Goal: Communication & Community: Answer question/provide support

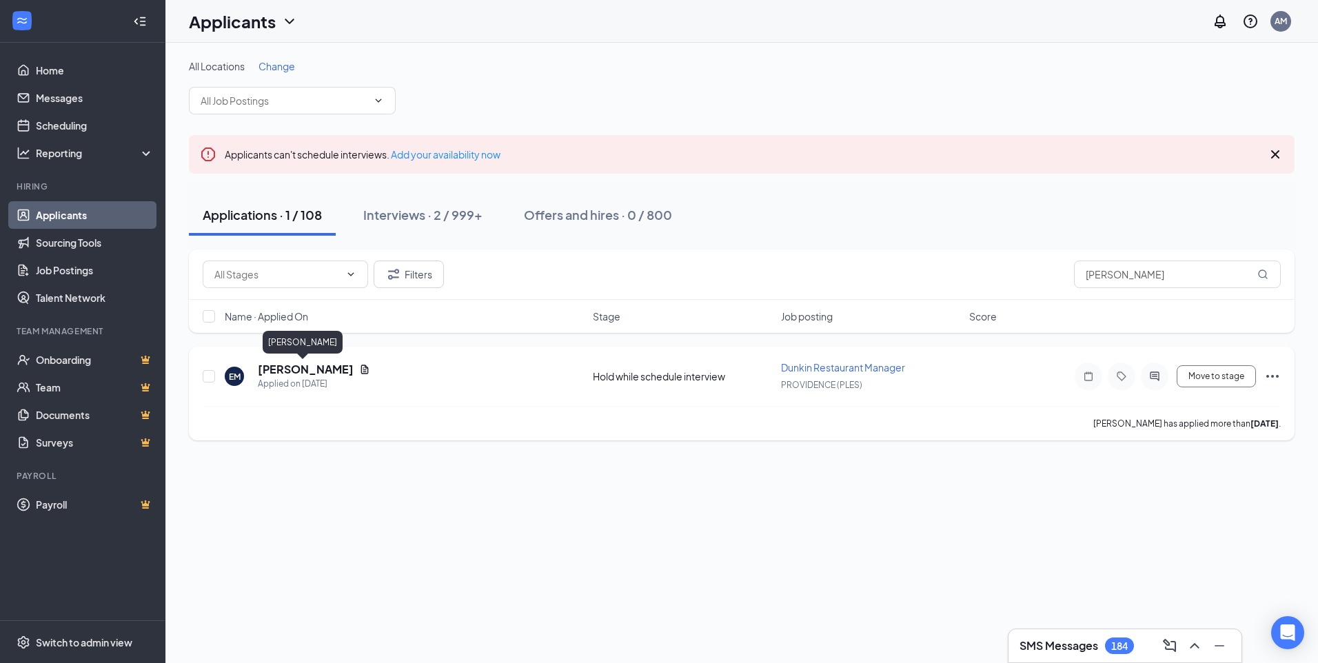
click at [312, 369] on h5 "[PERSON_NAME]" at bounding box center [306, 369] width 96 height 15
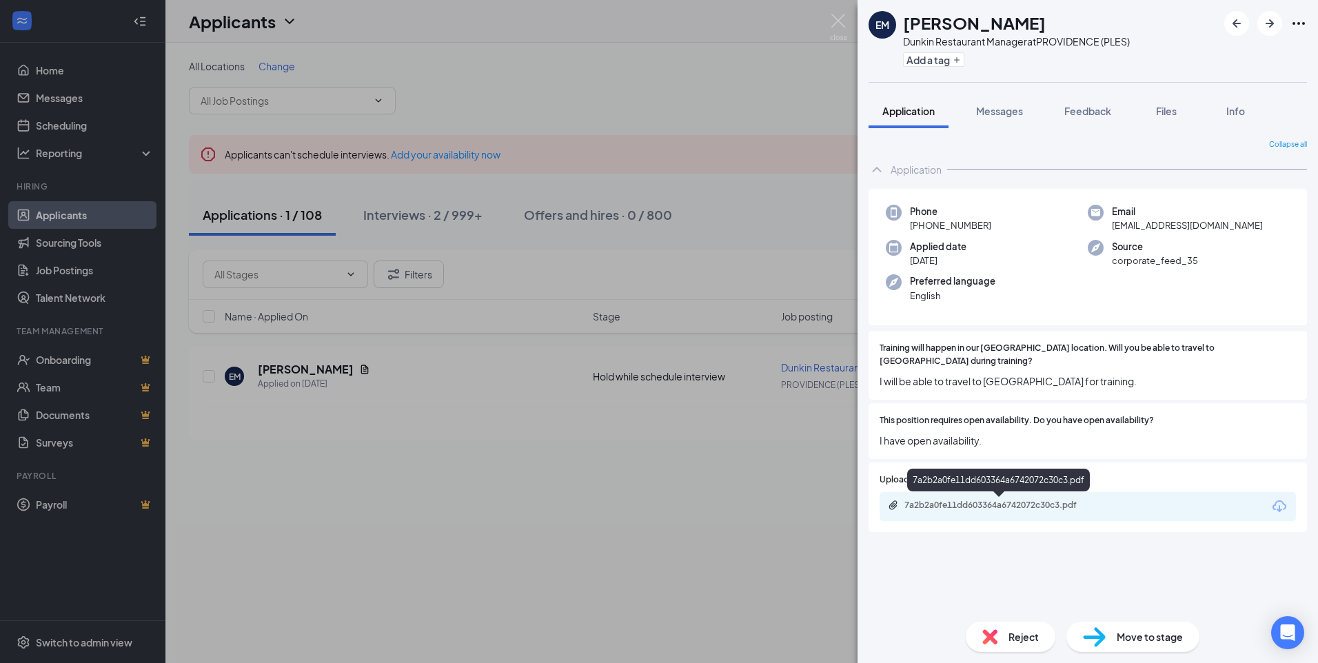
click at [1095, 518] on div "7a2b2a0fe11dd603364a6742072c30c3.pdf" at bounding box center [1088, 506] width 416 height 29
click at [1046, 504] on div "7a2b2a0fe11dd603364a6742072c30c3.pdf" at bounding box center [1000, 505] width 193 height 11
click at [835, 17] on img at bounding box center [838, 27] width 17 height 27
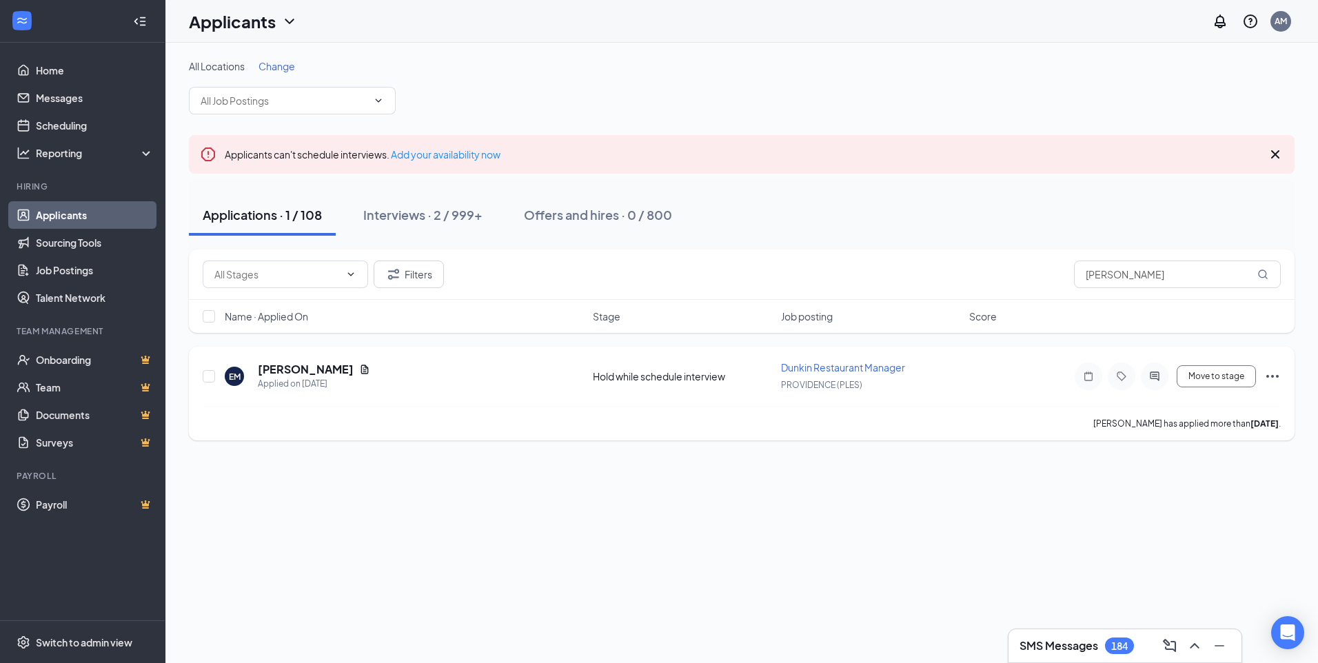
click at [1155, 380] on icon "ActiveChat" at bounding box center [1154, 376] width 17 height 11
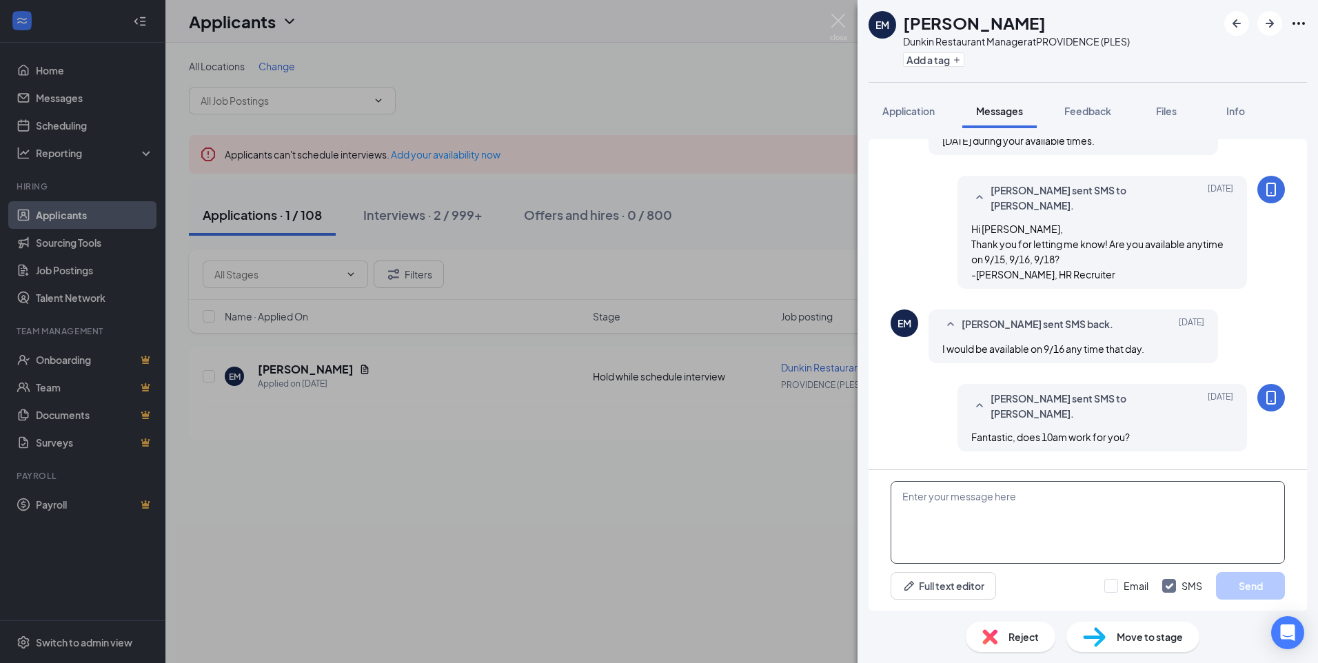
scroll to position [948, 0]
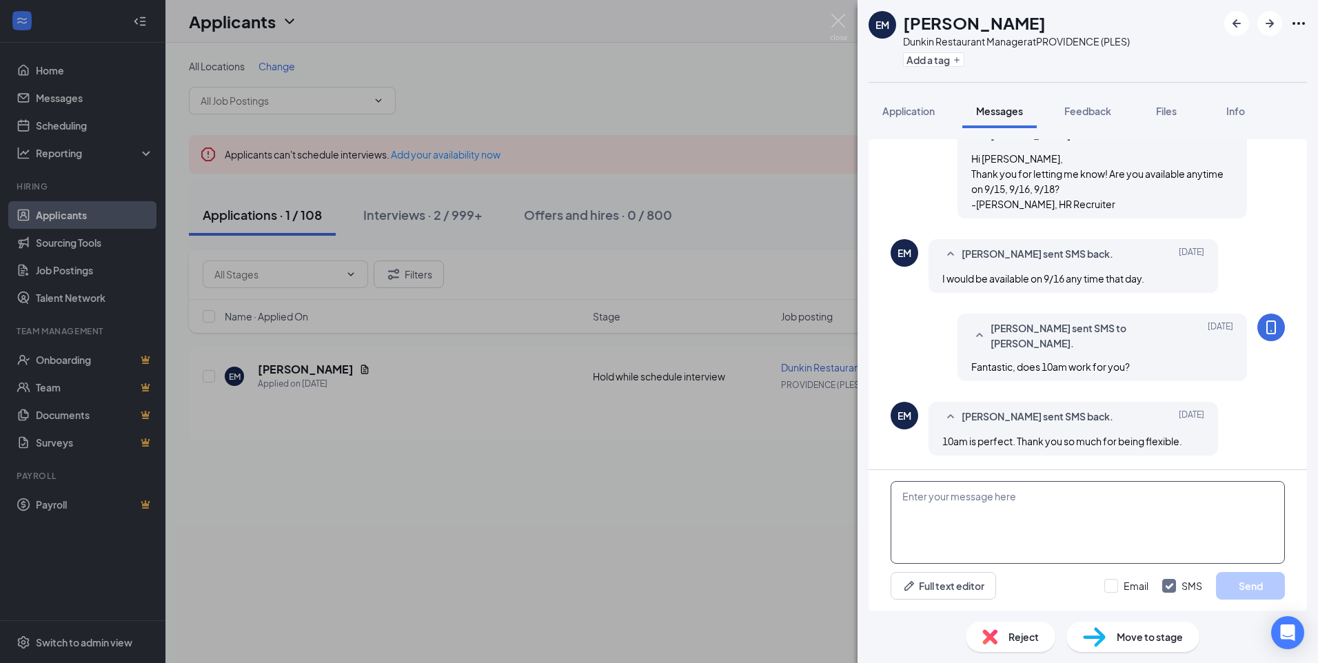
click at [1049, 511] on textarea at bounding box center [1088, 522] width 394 height 83
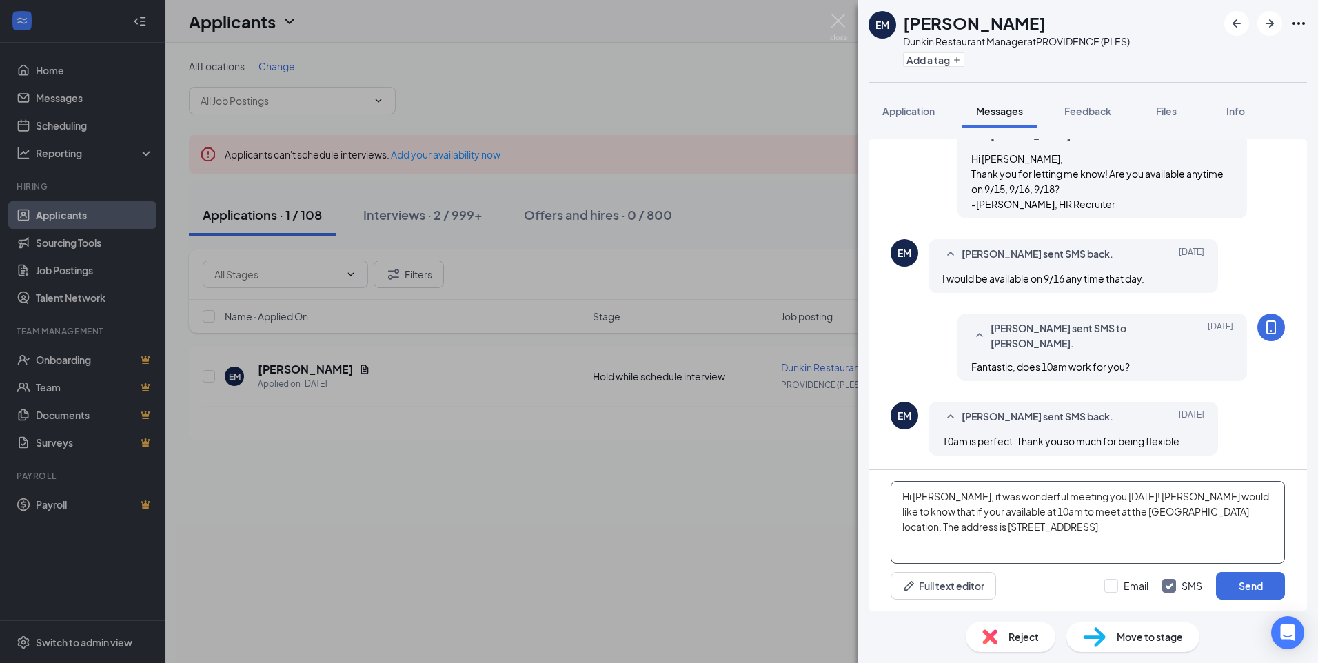
click at [915, 530] on textarea "Hi [PERSON_NAME], it was wonderful meeting you [DATE]! [PERSON_NAME] would like…" at bounding box center [1088, 522] width 394 height 83
click at [1025, 541] on textarea "Hi [PERSON_NAME], it was wonderful meeting you [DATE]! [PERSON_NAME] would like…" at bounding box center [1088, 522] width 394 height 83
click at [1263, 493] on textarea "Hi [PERSON_NAME], it was wonderful meeting you [DATE]! [PERSON_NAME] would like…" at bounding box center [1088, 522] width 394 height 83
click at [997, 512] on textarea "Hi [PERSON_NAME], it was wonderful meeting you [DATE]! [PERSON_NAME] would like…" at bounding box center [1088, 522] width 394 height 83
type textarea "Hi [PERSON_NAME], it was wonderful meeting you [DATE]! [PERSON_NAME] would like…"
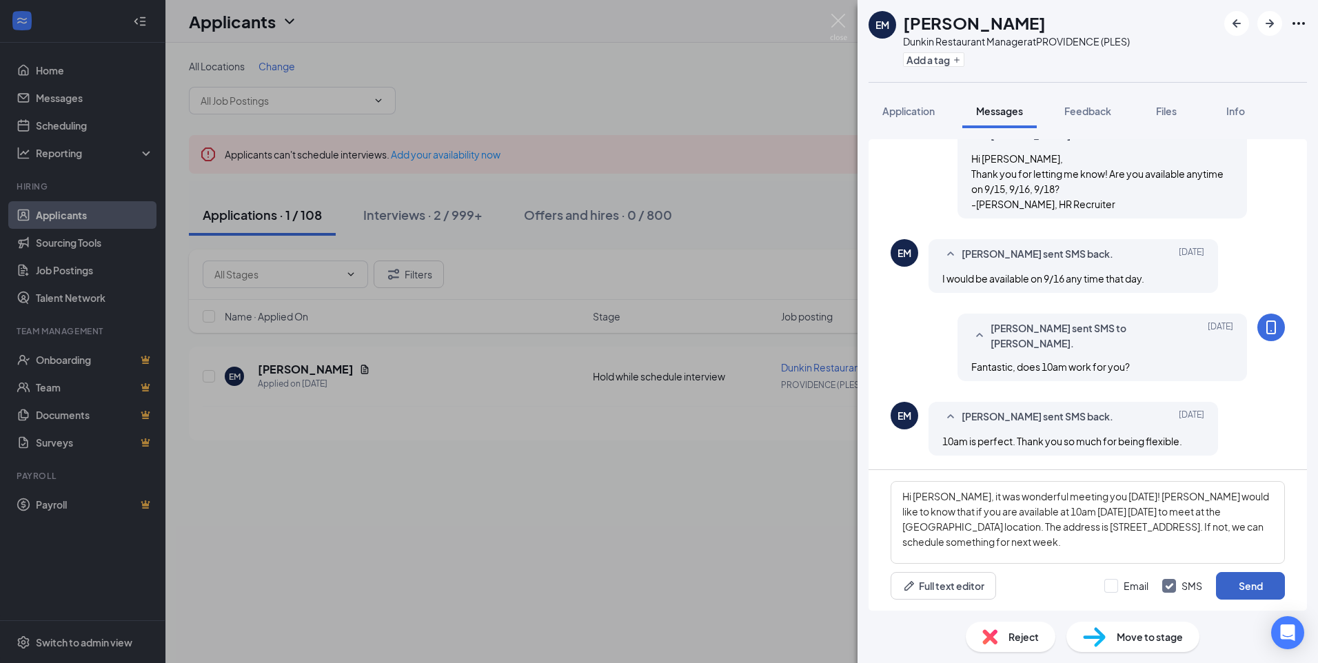
click at [1250, 582] on button "Send" at bounding box center [1250, 586] width 69 height 28
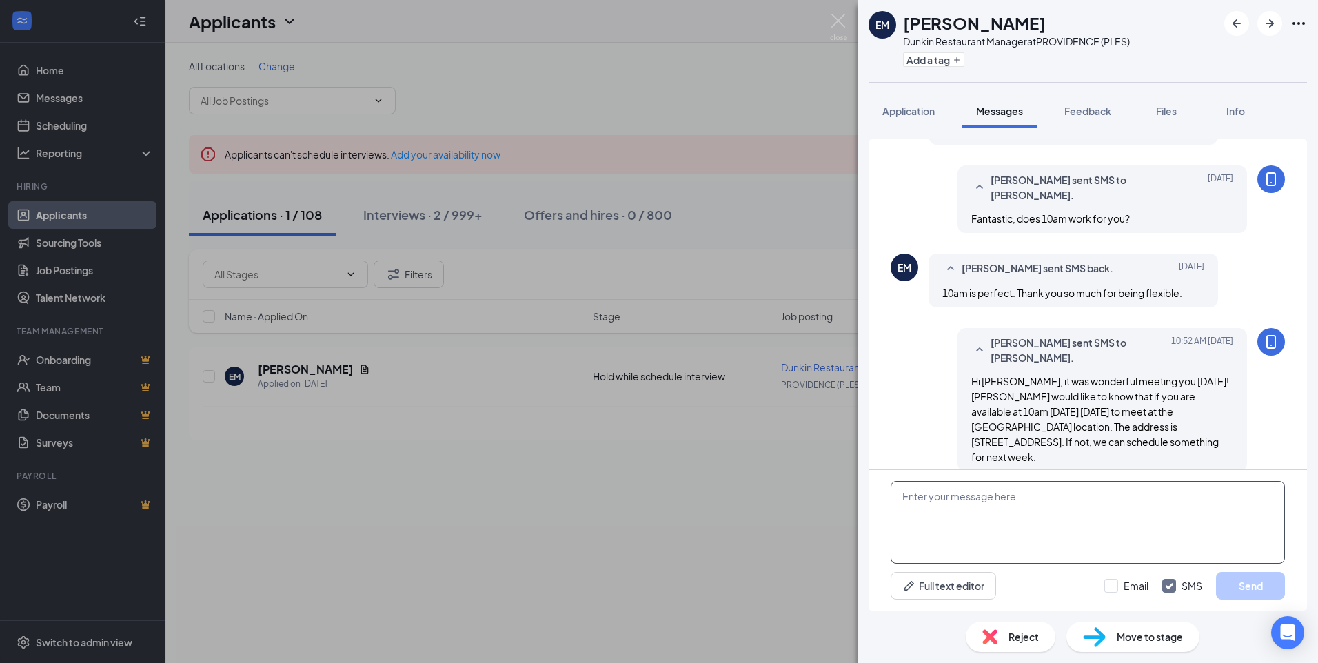
scroll to position [1097, 0]
click at [836, 17] on img at bounding box center [838, 27] width 17 height 27
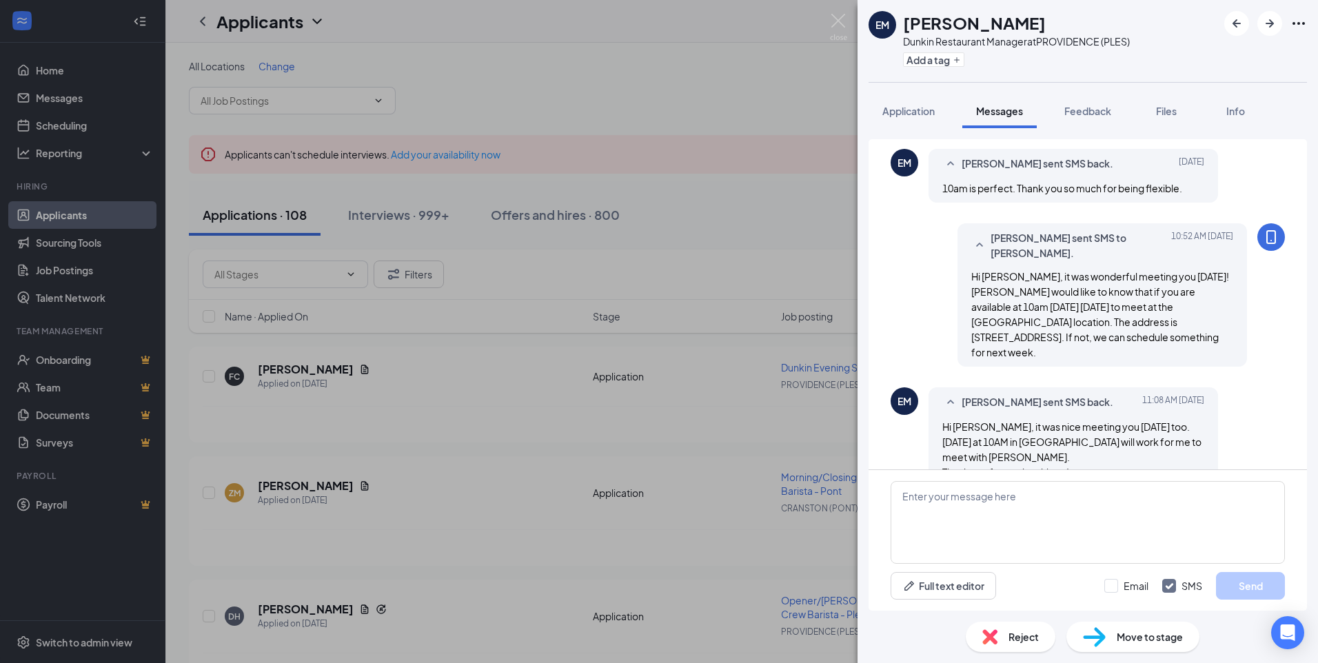
scroll to position [967, 0]
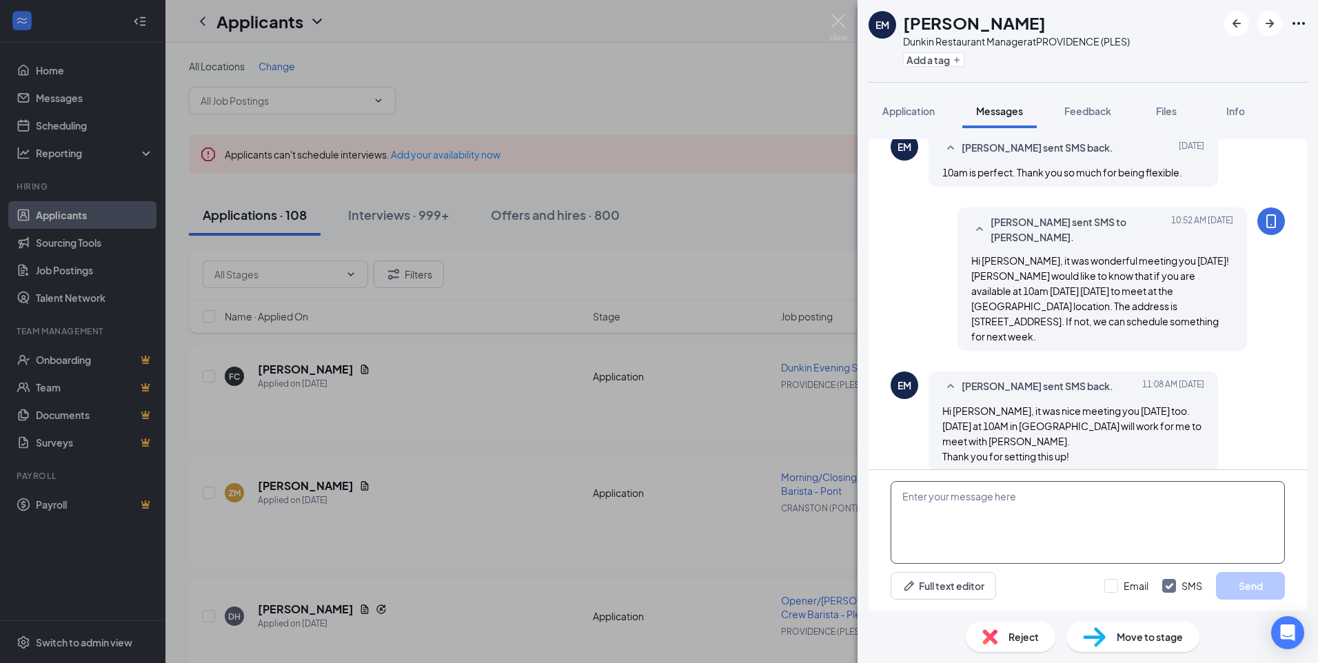
click at [1066, 505] on textarea at bounding box center [1088, 522] width 394 height 83
type textarea "Great, I let her know. Have a wonderful rest of your day!"
click at [1235, 587] on button "Send" at bounding box center [1250, 586] width 69 height 28
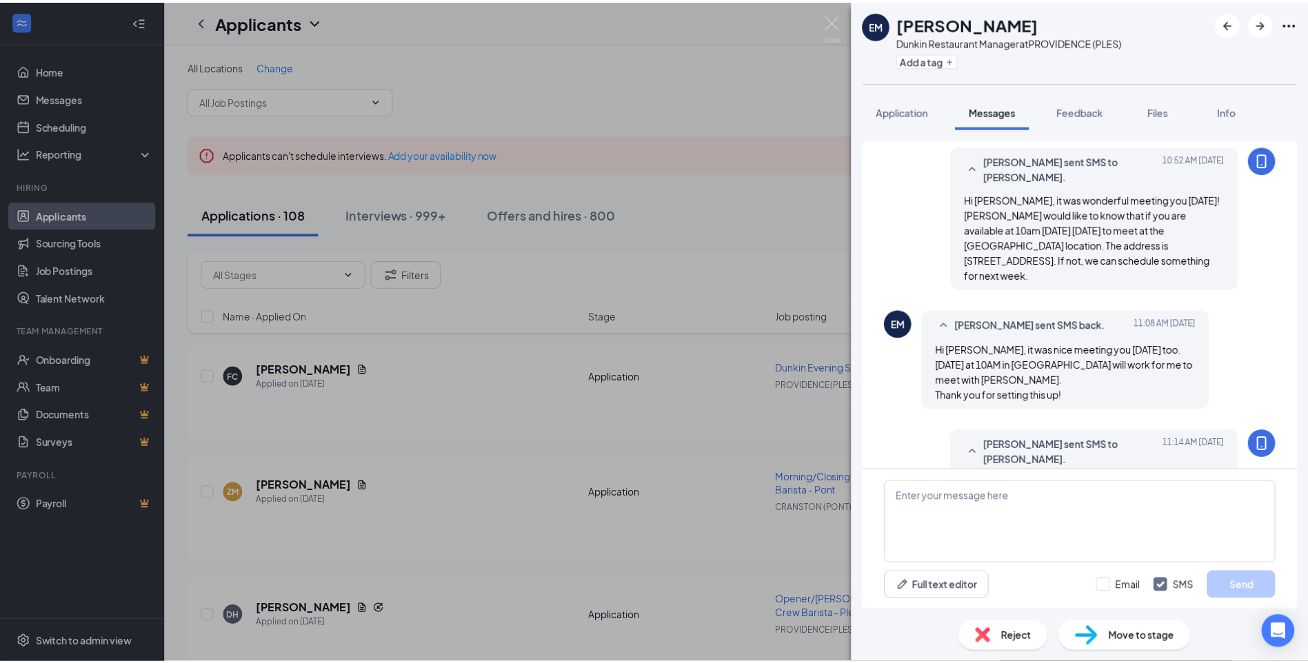
scroll to position [1055, 0]
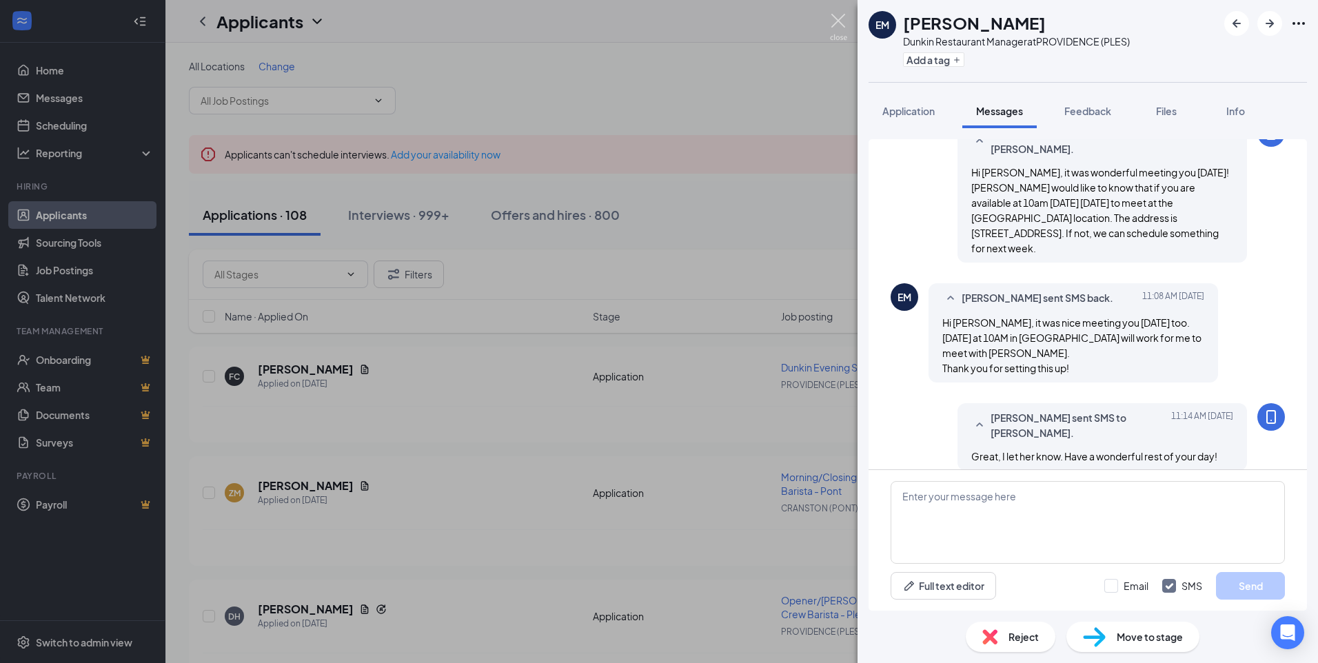
click at [838, 19] on img at bounding box center [838, 27] width 17 height 27
